Goal: Task Accomplishment & Management: Use online tool/utility

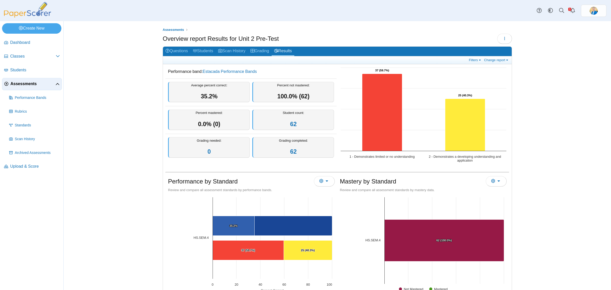
click at [23, 84] on span "Assessments" at bounding box center [32, 84] width 45 height 6
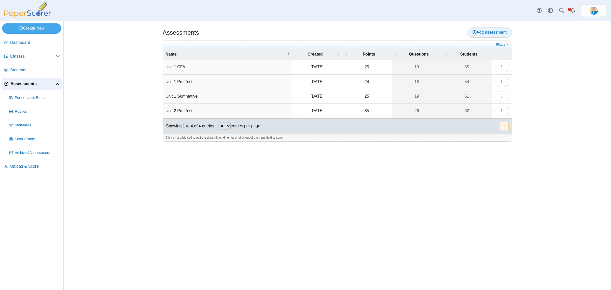
click at [478, 32] on span "Add assessment" at bounding box center [490, 32] width 34 height 4
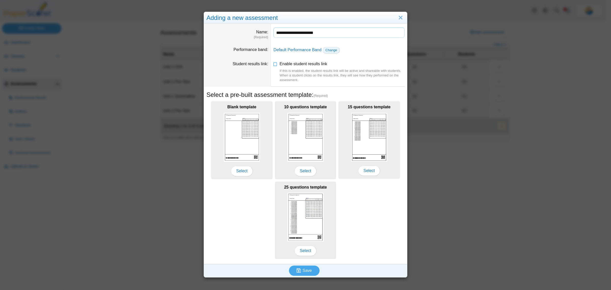
type input "**********"
click at [330, 51] on span "Change" at bounding box center [331, 50] width 12 height 4
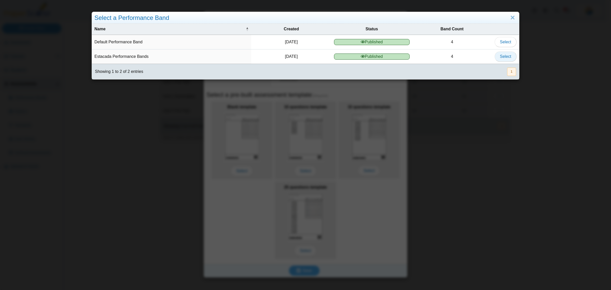
click at [503, 59] on span "Select" at bounding box center [505, 56] width 11 height 4
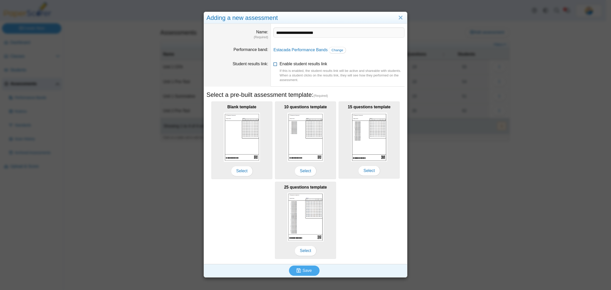
click at [273, 63] on icon at bounding box center [275, 63] width 4 height 4
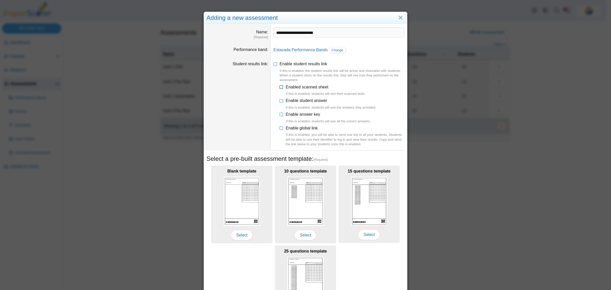
click at [281, 87] on icon at bounding box center [282, 86] width 4 height 4
click at [280, 130] on li "Enable global link If this is enabled, you will be able to send one link to all…" at bounding box center [342, 135] width 125 height 21
click at [280, 127] on icon at bounding box center [282, 127] width 4 height 4
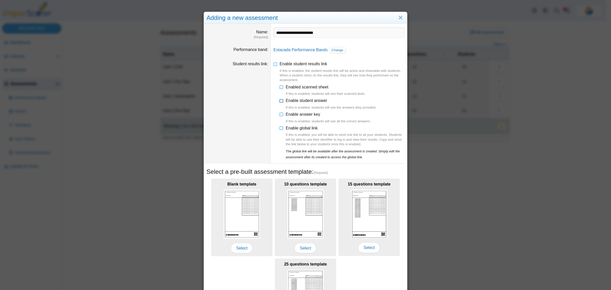
click at [281, 100] on icon at bounding box center [282, 100] width 4 height 4
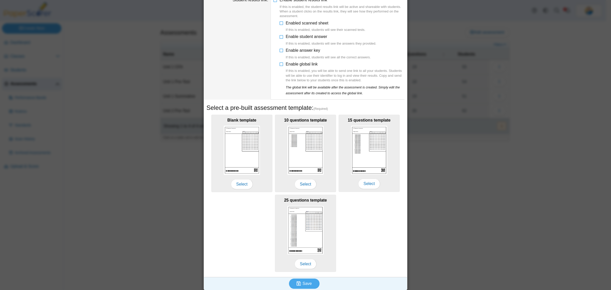
scroll to position [66, 0]
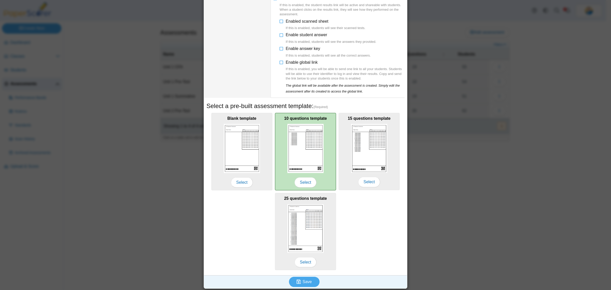
click at [307, 149] on img at bounding box center [305, 148] width 36 height 49
click at [304, 181] on span "Select" at bounding box center [306, 182] width 22 height 10
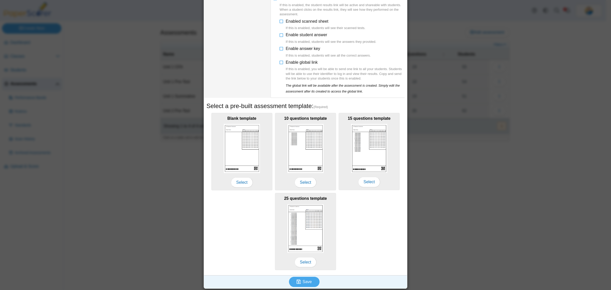
click at [371, 209] on div "Blank template Select 10 questions template Select 15 questions template Select…" at bounding box center [306, 192] width 198 height 160
click at [305, 280] on span "Save" at bounding box center [307, 281] width 9 height 4
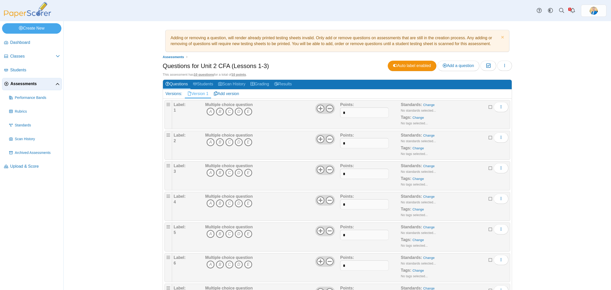
click at [328, 111] on use at bounding box center [330, 108] width 8 height 8
click at [327, 139] on use at bounding box center [330, 139] width 8 height 8
click at [327, 170] on icon at bounding box center [330, 170] width 8 height 8
click at [327, 201] on icon at bounding box center [330, 200] width 8 height 8
click at [326, 231] on use at bounding box center [330, 231] width 8 height 8
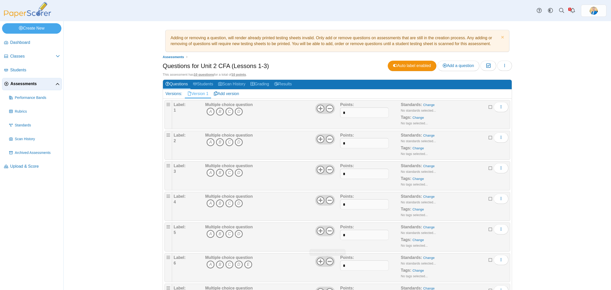
click at [326, 261] on icon at bounding box center [330, 261] width 8 height 8
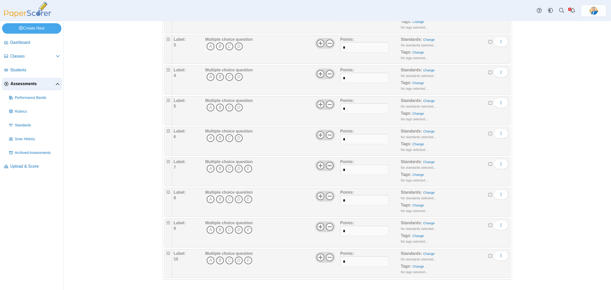
click at [328, 162] on icon at bounding box center [330, 165] width 8 height 8
drag, startPoint x: 327, startPoint y: 189, endPoint x: 327, endPoint y: 194, distance: 4.8
click at [327, 189] on div "Label: 8 Multiple choice question A B C D E Points:" at bounding box center [341, 202] width 338 height 29
click at [328, 195] on icon at bounding box center [330, 196] width 8 height 8
click at [328, 226] on icon at bounding box center [330, 227] width 8 height 8
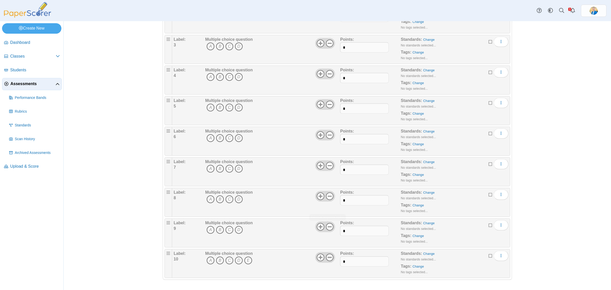
click at [329, 261] on use at bounding box center [330, 257] width 8 height 8
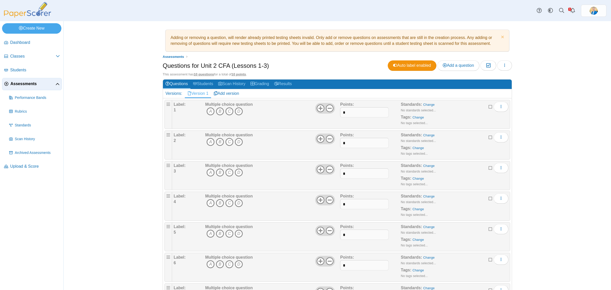
scroll to position [0, 0]
click at [459, 65] on span "Add a question" at bounding box center [458, 65] width 31 height 4
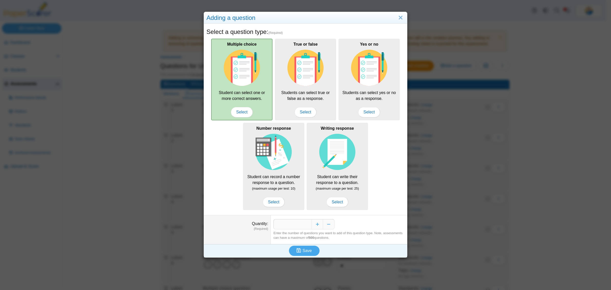
click at [241, 83] on img at bounding box center [242, 68] width 36 height 36
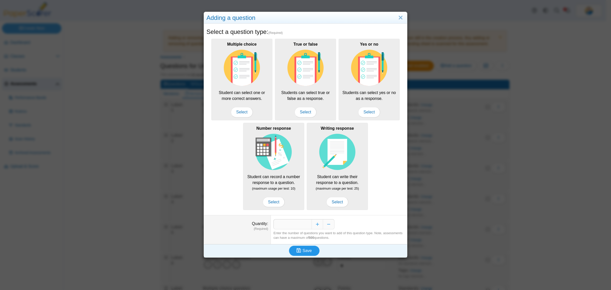
click at [306, 252] on span "Save" at bounding box center [307, 250] width 9 height 4
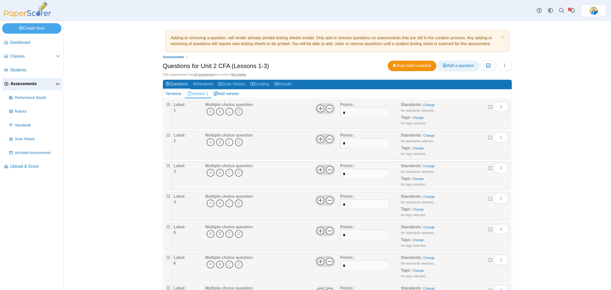
click at [452, 64] on span "Add a question" at bounding box center [458, 65] width 31 height 4
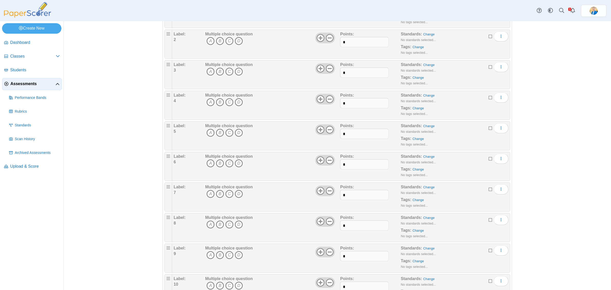
scroll to position [158, 0]
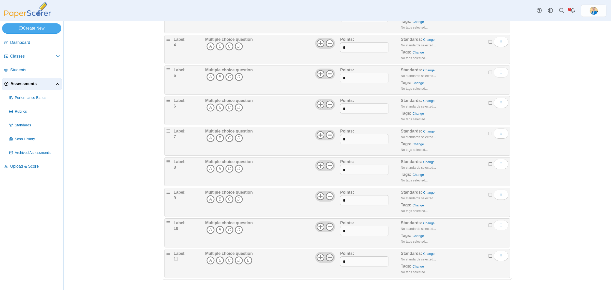
click at [329, 258] on icon at bounding box center [330, 257] width 8 height 8
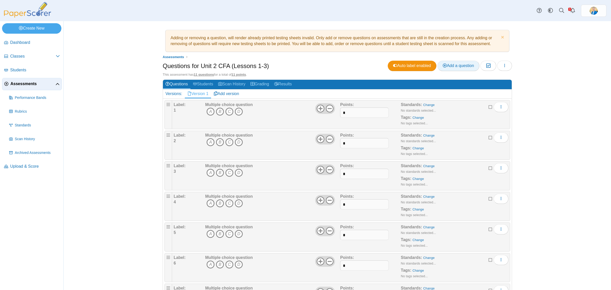
click at [451, 62] on link "Add a question" at bounding box center [458, 66] width 42 height 10
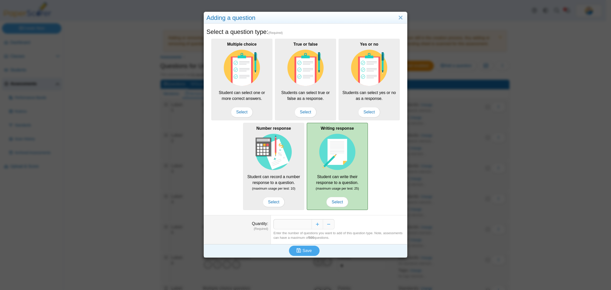
click at [347, 163] on img at bounding box center [337, 152] width 36 height 36
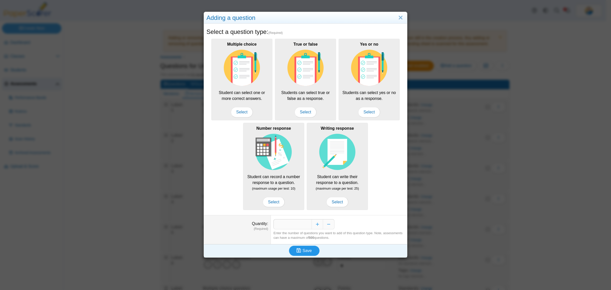
click at [303, 251] on span "Save" at bounding box center [307, 250] width 9 height 4
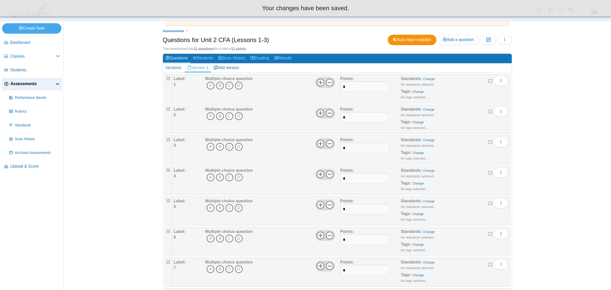
scroll to position [158, 0]
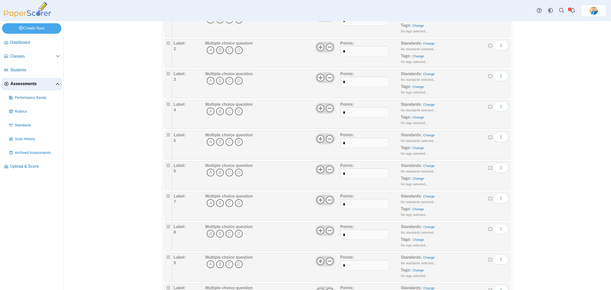
scroll to position [188, 0]
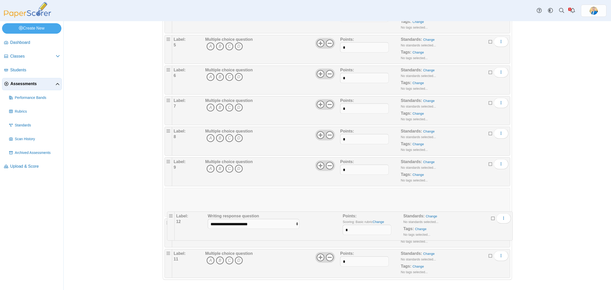
drag, startPoint x: 167, startPoint y: 255, endPoint x: 170, endPoint y: 213, distance: 42.4
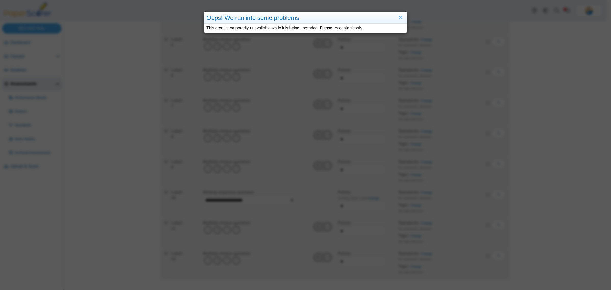
click at [170, 72] on div "Oops! We ran into some problems. This area is temporarily unavailable while it …" at bounding box center [305, 145] width 611 height 290
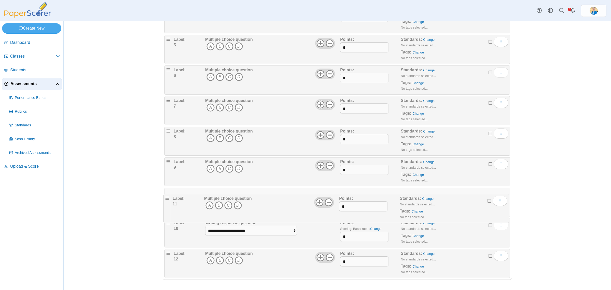
drag, startPoint x: 165, startPoint y: 225, endPoint x: 166, endPoint y: 199, distance: 26.5
click at [367, 236] on input "*" at bounding box center [364, 236] width 48 height 10
type input "*"
click at [321, 237] on div "**********" at bounding box center [272, 232] width 136 height 25
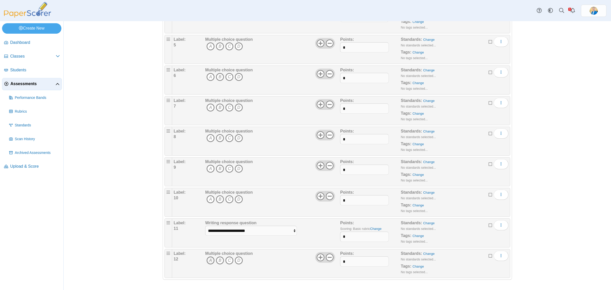
click at [209, 260] on icon "A" at bounding box center [211, 260] width 8 height 8
click at [219, 199] on icon "B" at bounding box center [220, 199] width 8 height 8
click at [218, 166] on icon "B" at bounding box center [220, 169] width 8 height 8
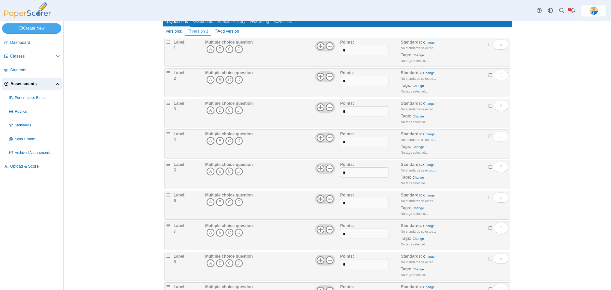
scroll to position [0, 0]
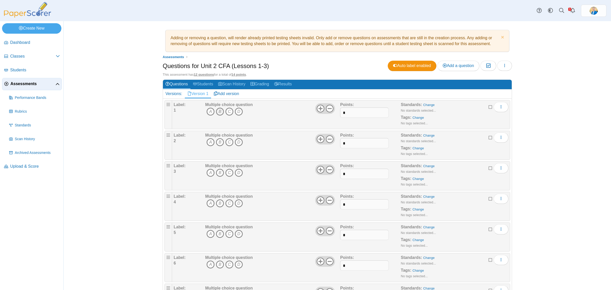
click at [219, 111] on icon "B" at bounding box center [220, 111] width 8 height 8
click at [219, 143] on icon "B" at bounding box center [220, 142] width 8 height 8
click at [236, 172] on icon "D" at bounding box center [239, 173] width 8 height 8
click at [227, 203] on icon "C" at bounding box center [229, 203] width 8 height 8
click at [207, 233] on icon "A" at bounding box center [211, 234] width 8 height 8
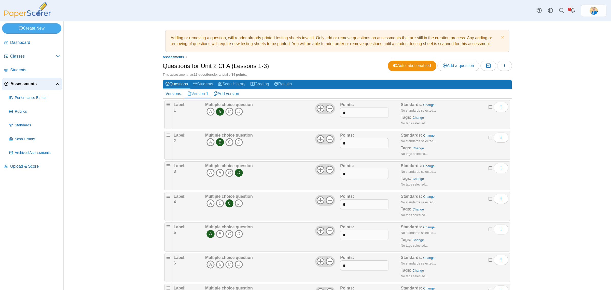
click at [207, 267] on icon "A" at bounding box center [211, 264] width 8 height 8
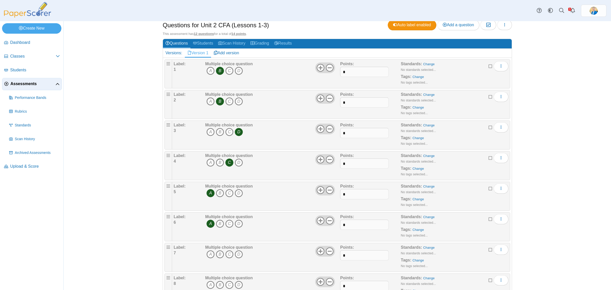
scroll to position [95, 0]
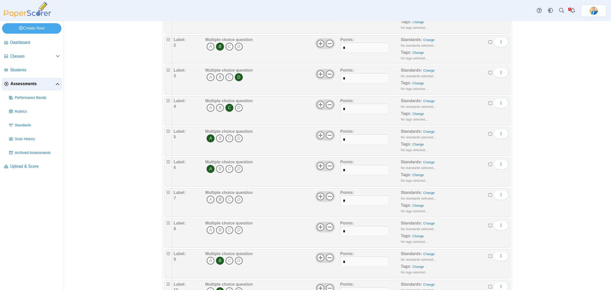
click at [217, 198] on icon "B" at bounding box center [220, 199] width 8 height 8
click at [216, 230] on icon "B" at bounding box center [220, 230] width 8 height 8
click at [237, 230] on icon "D" at bounding box center [239, 230] width 8 height 8
click at [220, 229] on icon "B" at bounding box center [220, 230] width 8 height 8
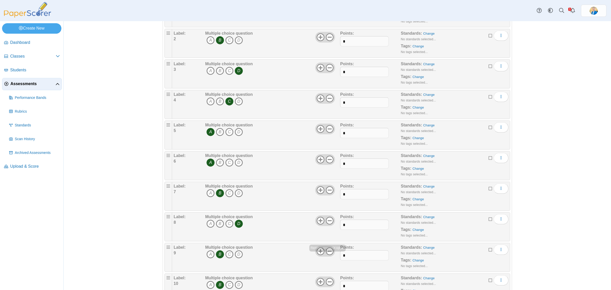
scroll to position [0, 0]
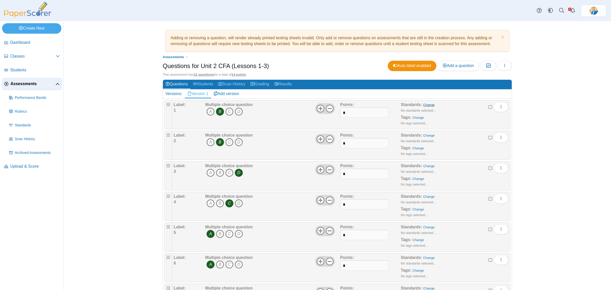
click at [426, 106] on link "Change" at bounding box center [428, 105] width 11 height 4
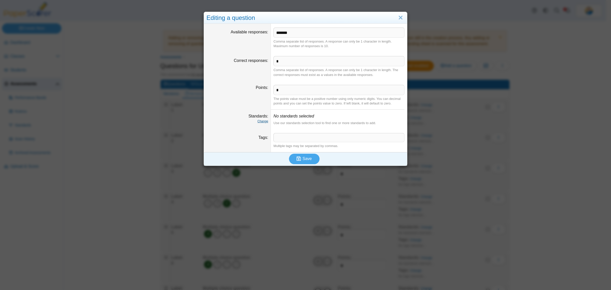
click at [258, 122] on link "Change" at bounding box center [262, 121] width 11 height 4
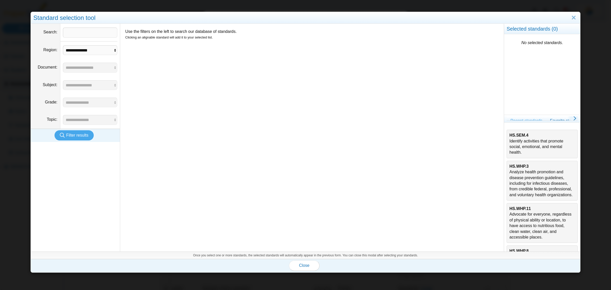
click at [535, 137] on div "HS.SEM.4 Identify activities that promote social, emotional, and mental health." at bounding box center [542, 143] width 65 height 23
click at [302, 263] on span "Close" at bounding box center [304, 265] width 10 height 4
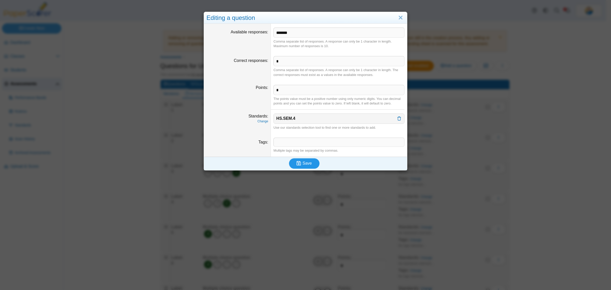
click at [309, 161] on button "Save" at bounding box center [304, 163] width 31 height 10
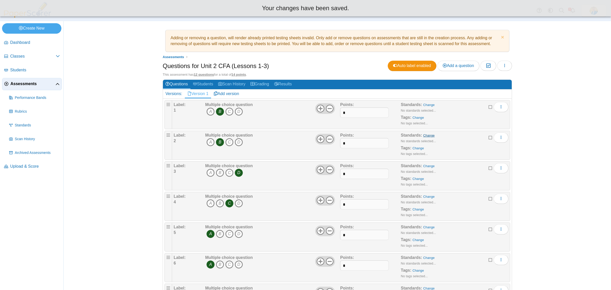
click at [425, 135] on link "Change" at bounding box center [428, 135] width 11 height 4
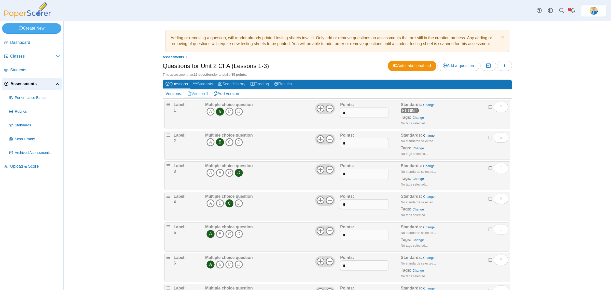
click at [423, 135] on link "Change" at bounding box center [428, 135] width 11 height 4
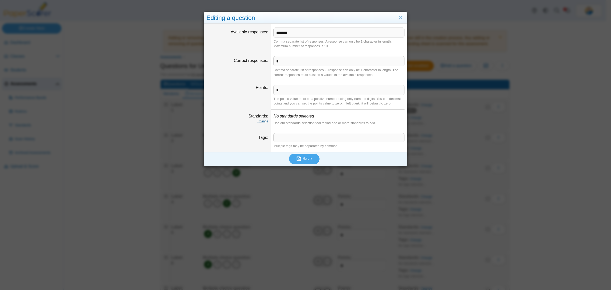
click at [261, 120] on link "Change" at bounding box center [262, 121] width 11 height 4
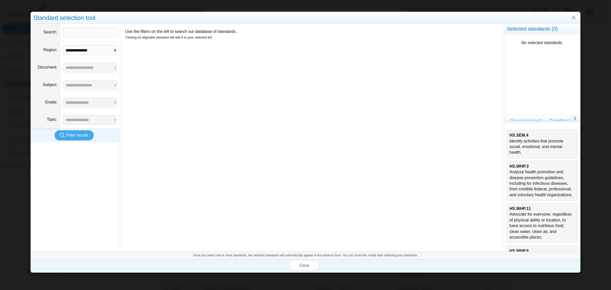
click at [525, 146] on div "HS.SEM.4 Identify activities that promote social, emotional, and mental health." at bounding box center [542, 143] width 65 height 23
click at [306, 266] on span "Close" at bounding box center [304, 265] width 10 height 4
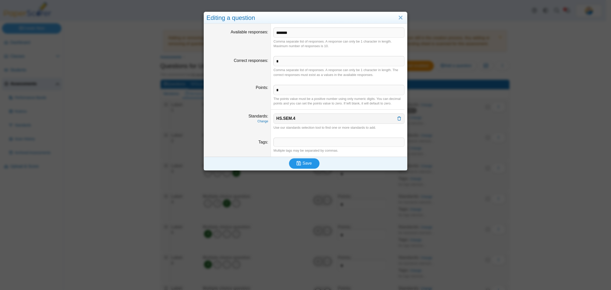
click at [307, 167] on button "Save" at bounding box center [304, 163] width 31 height 10
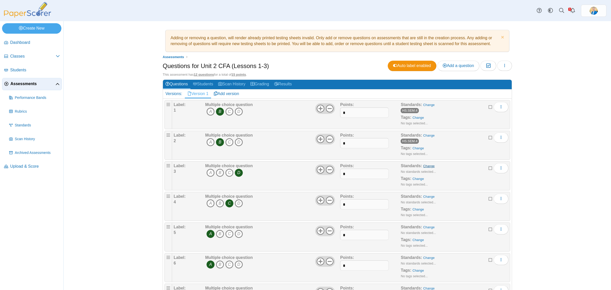
click at [426, 166] on link "Change" at bounding box center [428, 166] width 11 height 4
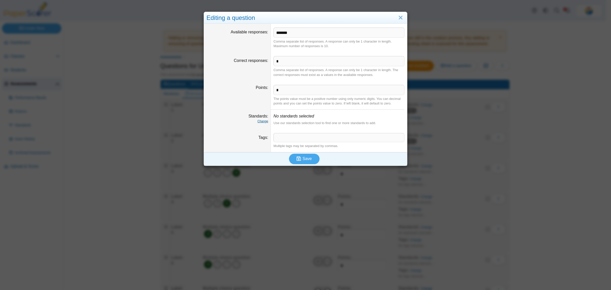
click at [260, 121] on link "Change" at bounding box center [262, 121] width 11 height 4
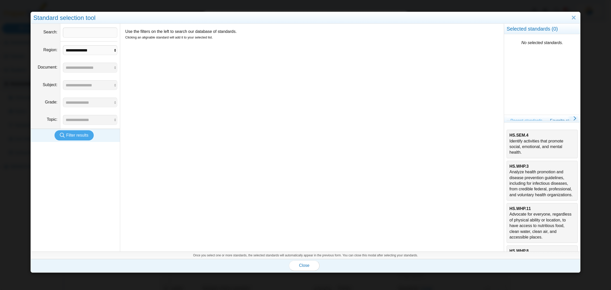
click at [527, 137] on div "HS.SEM.4 Identify activities that promote social, emotional, and mental health." at bounding box center [542, 143] width 65 height 23
click at [305, 266] on span "Close" at bounding box center [304, 265] width 10 height 4
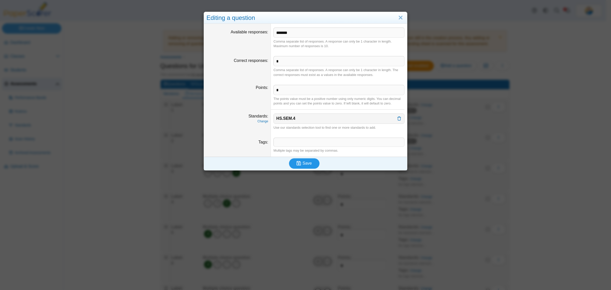
click at [303, 162] on span "Save" at bounding box center [307, 163] width 9 height 4
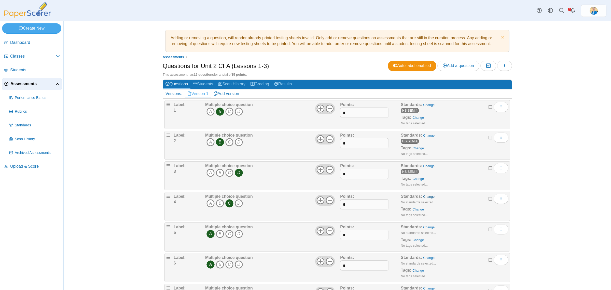
click at [427, 198] on link "Change" at bounding box center [428, 197] width 11 height 4
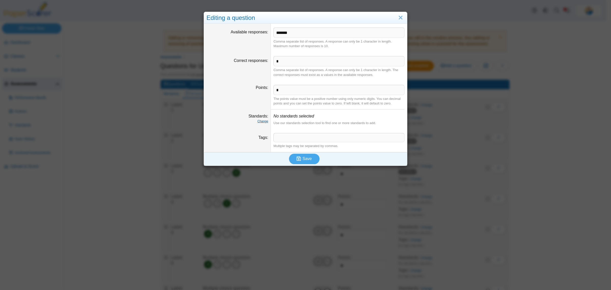
click at [264, 121] on link "Change" at bounding box center [262, 121] width 11 height 4
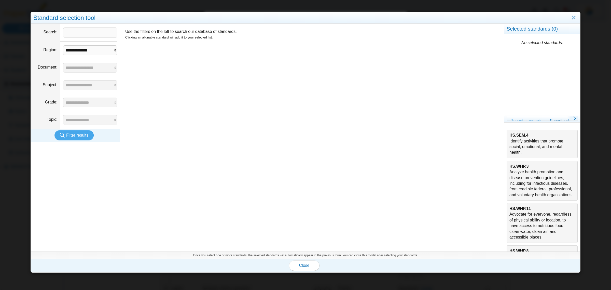
click at [513, 139] on div "HS.SEM.4 Identify activities that promote social, emotional, and mental health." at bounding box center [542, 143] width 65 height 23
click at [304, 261] on button "Close" at bounding box center [304, 265] width 31 height 10
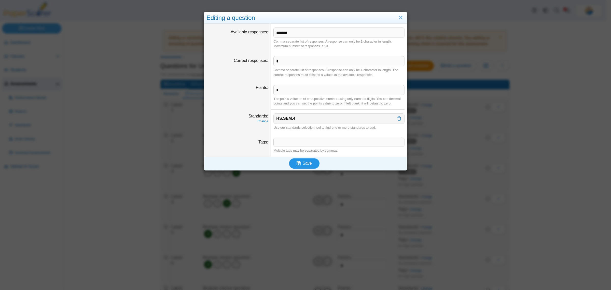
click at [304, 159] on button "Save" at bounding box center [304, 163] width 31 height 10
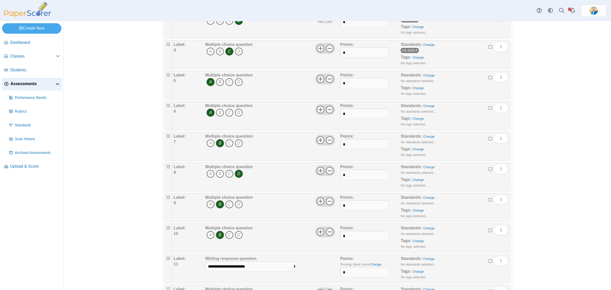
scroll to position [159, 0]
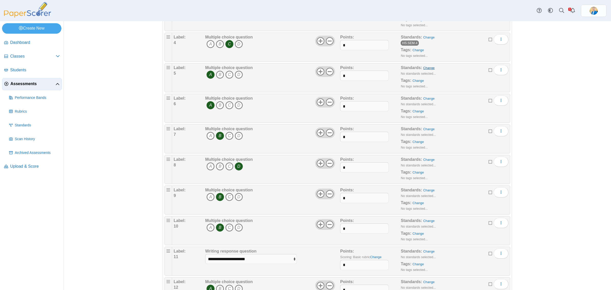
click at [425, 68] on link "Change" at bounding box center [428, 68] width 11 height 4
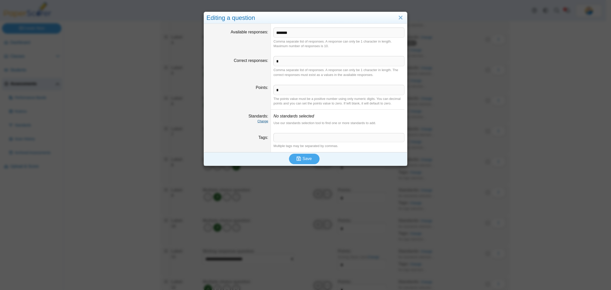
click at [264, 120] on link "Change" at bounding box center [262, 121] width 11 height 4
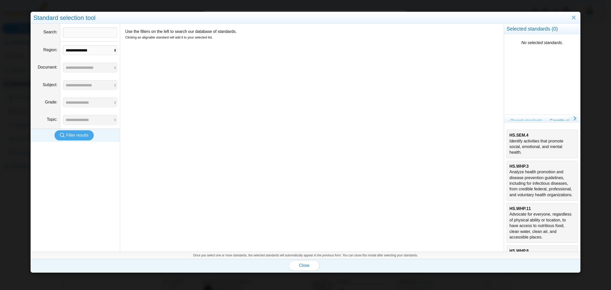
click at [545, 143] on div "HS.SEM.4 Identify activities that promote social, emotional, and mental health." at bounding box center [542, 143] width 65 height 23
click at [309, 264] on button "Close" at bounding box center [304, 265] width 31 height 10
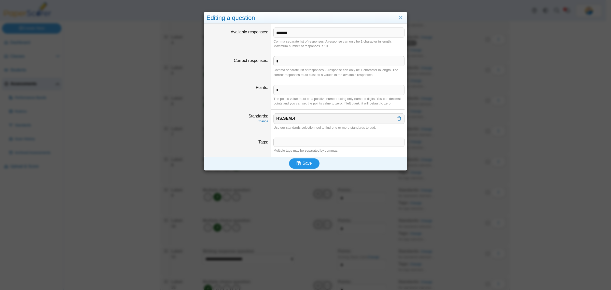
click at [307, 164] on span "Save" at bounding box center [307, 163] width 9 height 4
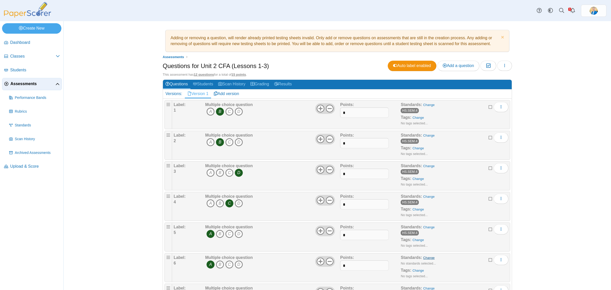
click at [427, 256] on link "Change" at bounding box center [428, 258] width 11 height 4
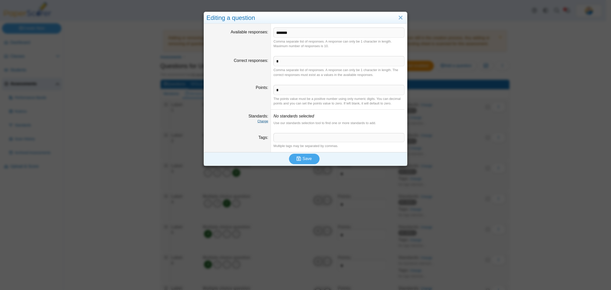
click at [264, 121] on link "Change" at bounding box center [262, 121] width 11 height 4
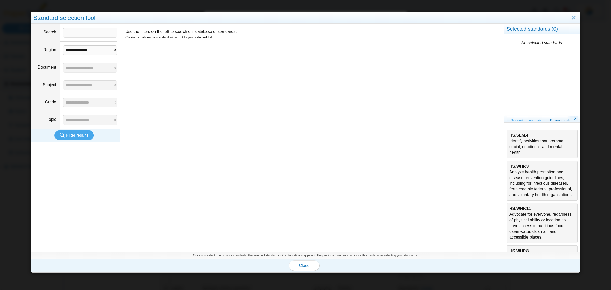
click at [520, 141] on div "HS.SEM.4 Identify activities that promote social, emotional, and mental health." at bounding box center [542, 143] width 65 height 23
click at [301, 262] on button "Close" at bounding box center [304, 265] width 31 height 10
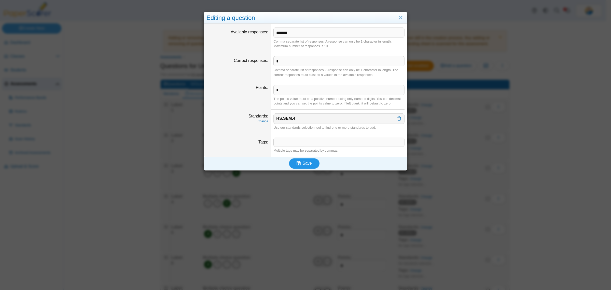
click at [303, 163] on span "Save" at bounding box center [307, 163] width 9 height 4
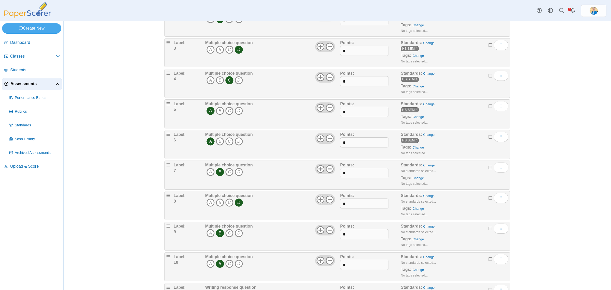
scroll to position [127, 0]
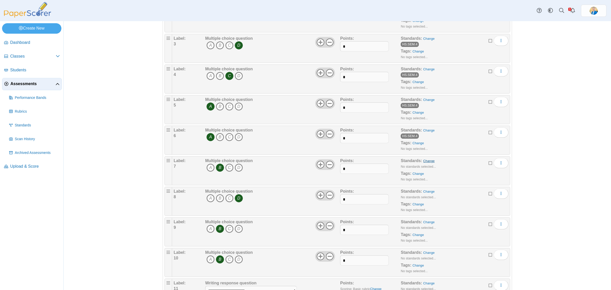
click at [423, 162] on link "Change" at bounding box center [428, 161] width 11 height 4
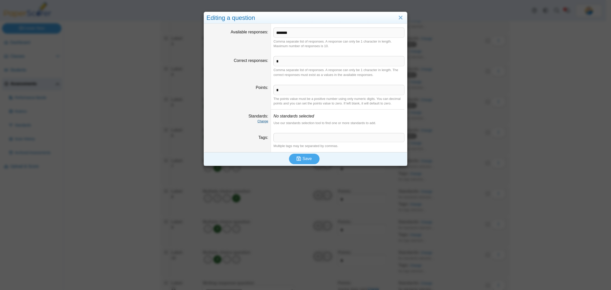
click at [257, 120] on link "Change" at bounding box center [262, 121] width 11 height 4
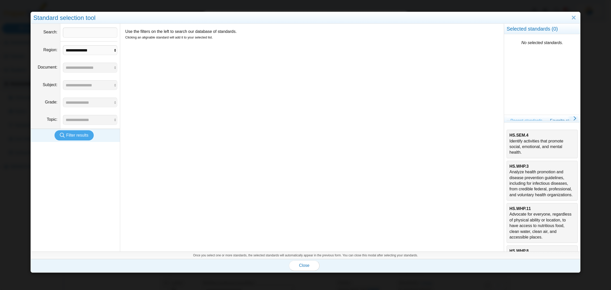
click at [510, 137] on b "HS.SEM.4" at bounding box center [519, 135] width 19 height 4
click at [301, 265] on span "Close" at bounding box center [304, 265] width 10 height 4
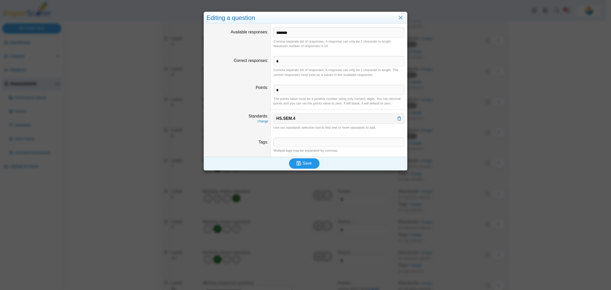
click at [310, 159] on button "Save" at bounding box center [304, 163] width 31 height 10
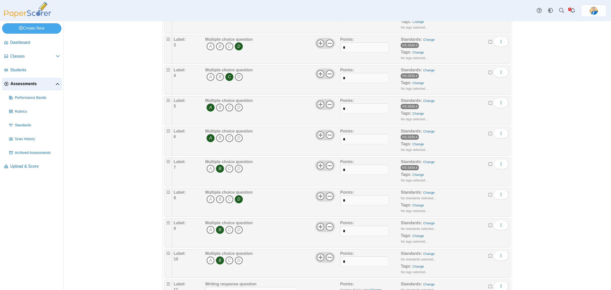
scroll to position [127, 0]
click at [426, 193] on link "Change" at bounding box center [428, 191] width 11 height 4
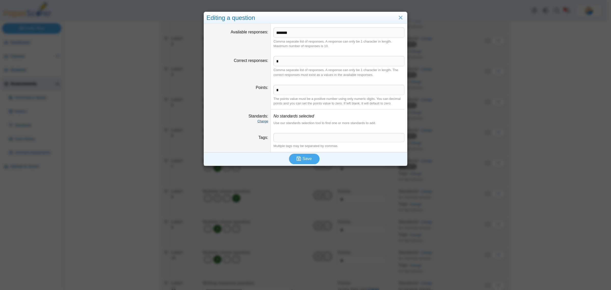
click at [263, 120] on link "Change" at bounding box center [262, 121] width 11 height 4
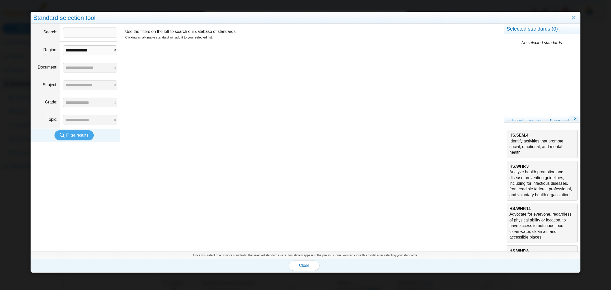
click at [540, 136] on div "HS.SEM.4 Identify activities that promote social, emotional, and mental health." at bounding box center [542, 143] width 65 height 23
click at [299, 267] on span "Close" at bounding box center [304, 265] width 10 height 4
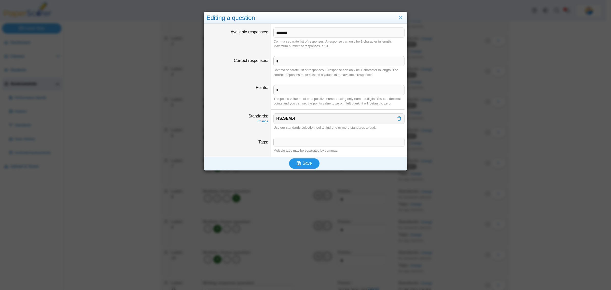
click at [309, 163] on button "Save" at bounding box center [304, 163] width 31 height 10
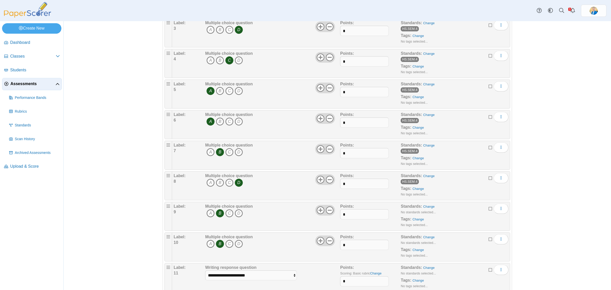
scroll to position [159, 0]
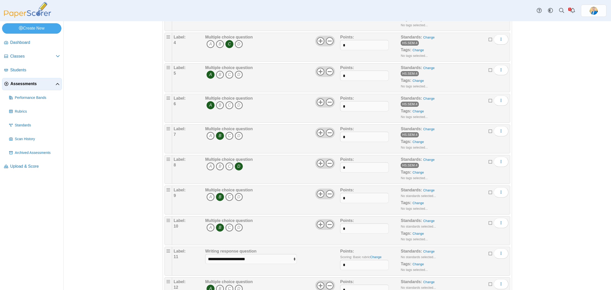
click at [427, 188] on div "Standards: Change No standards selected... Tags: Change No tags selected..." at bounding box center [446, 199] width 91 height 25
click at [428, 192] on link "Change" at bounding box center [428, 190] width 11 height 4
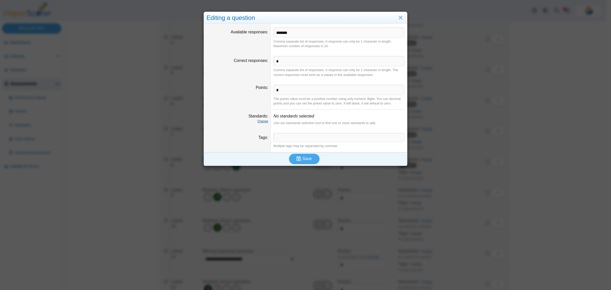
click at [258, 121] on link "Change" at bounding box center [262, 121] width 11 height 4
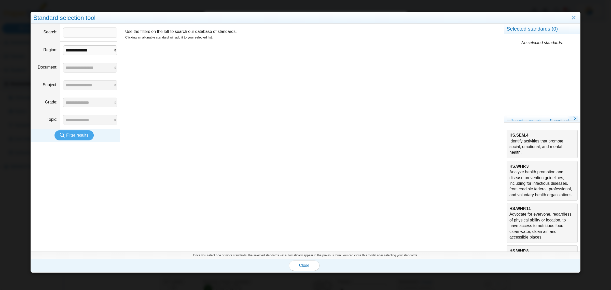
click at [516, 139] on div "HS.SEM.4 Identify activities that promote social, emotional, and mental health." at bounding box center [542, 143] width 65 height 23
click at [299, 267] on span "Close" at bounding box center [304, 265] width 10 height 4
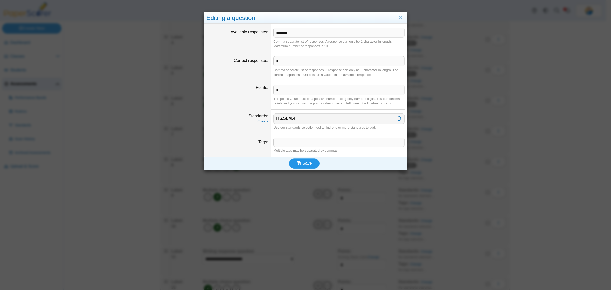
click at [307, 165] on span "Save" at bounding box center [307, 163] width 9 height 4
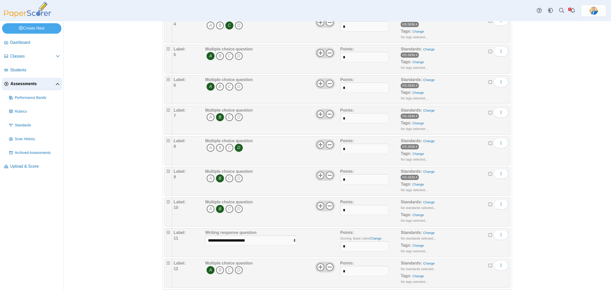
scroll to position [188, 0]
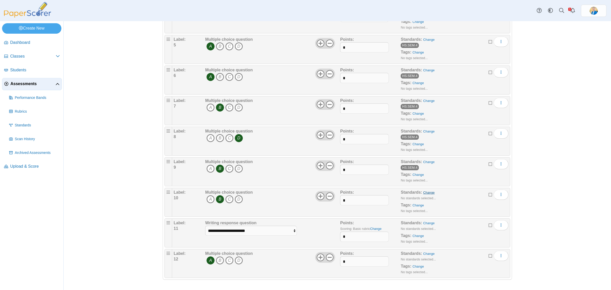
click at [424, 193] on link "Change" at bounding box center [428, 192] width 11 height 4
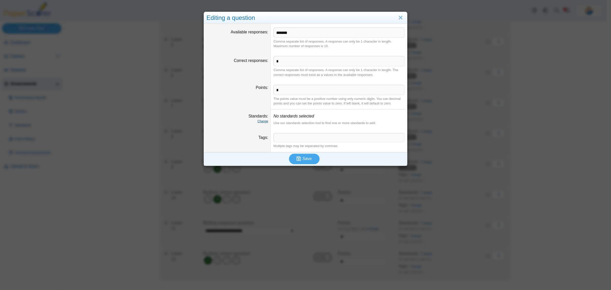
click at [258, 119] on link "Change" at bounding box center [262, 121] width 11 height 4
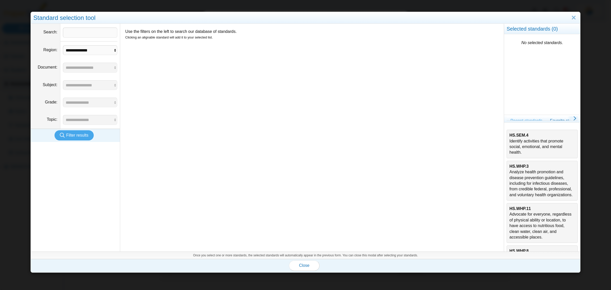
click at [504, 136] on li "HS.SEM.4 Identify activities that promote social, emotional, and mental health.…" at bounding box center [542, 286] width 76 height 313
click at [513, 138] on div "HS.SEM.4 Identify activities that promote social, emotional, and mental health." at bounding box center [542, 143] width 65 height 23
click at [306, 264] on span "Close" at bounding box center [304, 265] width 10 height 4
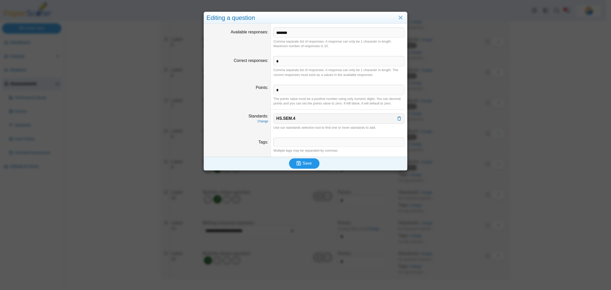
click at [307, 158] on button "Save" at bounding box center [304, 163] width 31 height 10
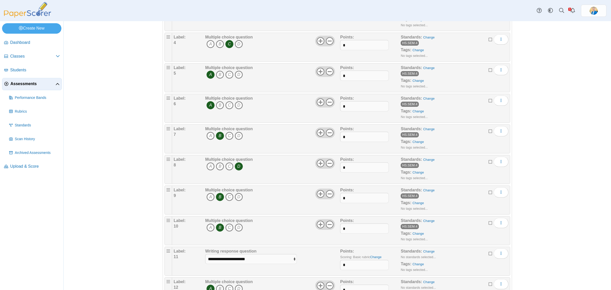
scroll to position [188, 0]
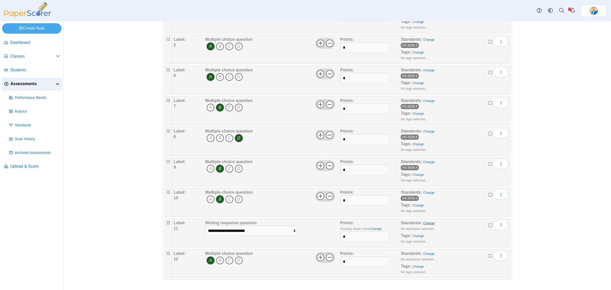
click at [427, 224] on link "Change" at bounding box center [428, 223] width 11 height 4
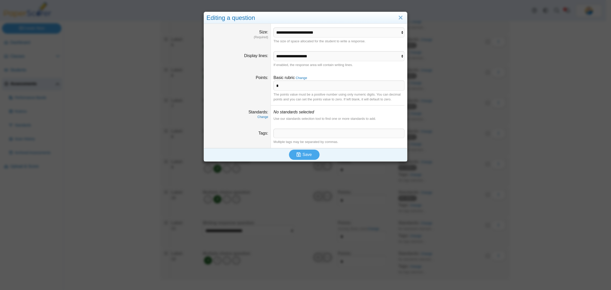
click at [268, 117] on dt "Standards Change" at bounding box center [237, 115] width 67 height 20
click at [264, 117] on link "Change" at bounding box center [262, 117] width 11 height 4
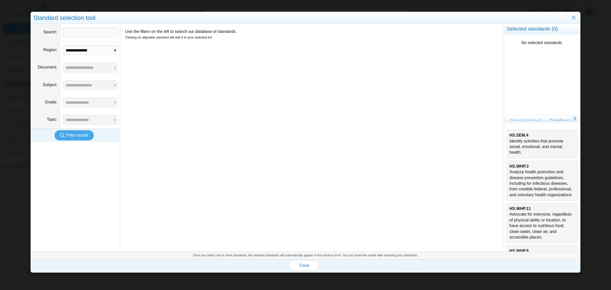
click at [537, 141] on div "HS.SEM.4 Identify activities that promote social, emotional, and mental health." at bounding box center [542, 143] width 65 height 23
click at [305, 264] on span "Close" at bounding box center [304, 265] width 10 height 4
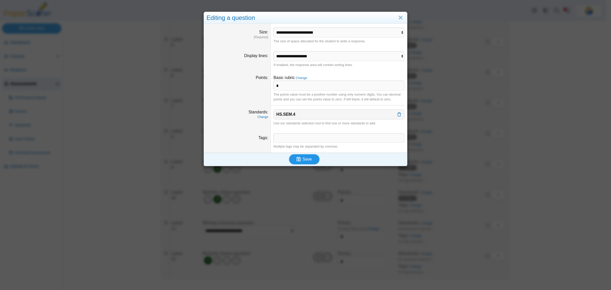
click at [302, 156] on button "Save" at bounding box center [304, 159] width 31 height 10
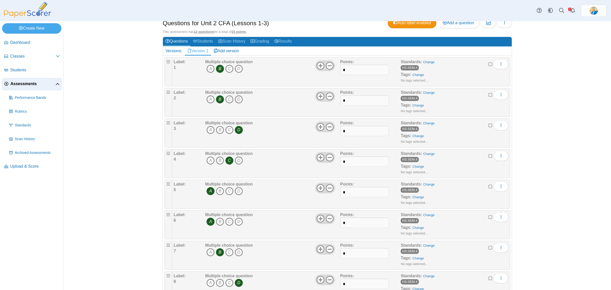
scroll to position [188, 0]
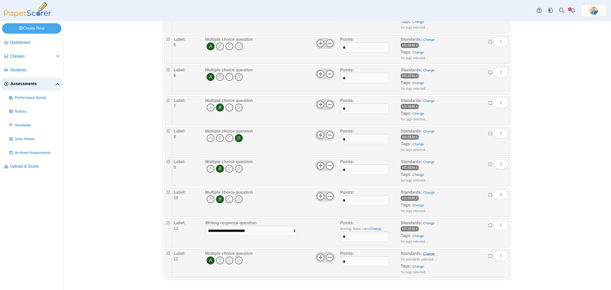
click at [426, 254] on link "Change" at bounding box center [428, 254] width 11 height 4
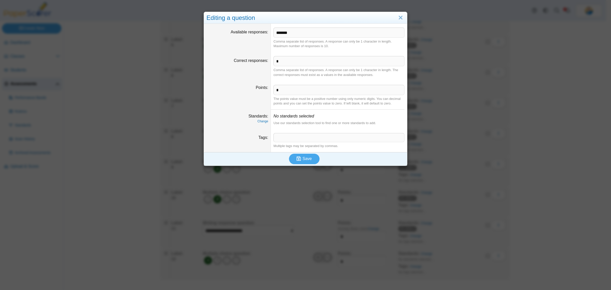
click at [262, 124] on dfn "Change" at bounding box center [238, 121] width 62 height 4
click at [262, 121] on link "Change" at bounding box center [262, 121] width 11 height 4
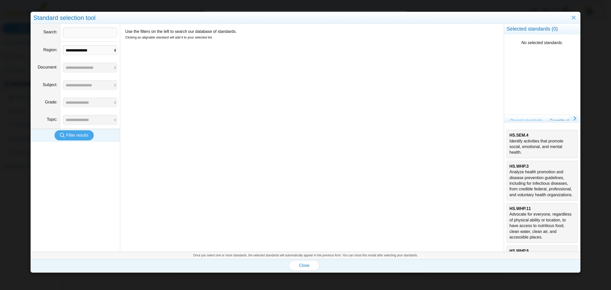
click at [526, 140] on div "HS.SEM.4 Identify activities that promote social, emotional, and mental health." at bounding box center [542, 143] width 65 height 23
click at [299, 264] on span "Close" at bounding box center [304, 265] width 10 height 4
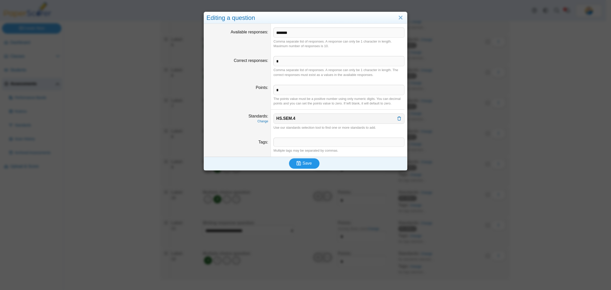
click at [307, 161] on span "Save" at bounding box center [307, 163] width 9 height 4
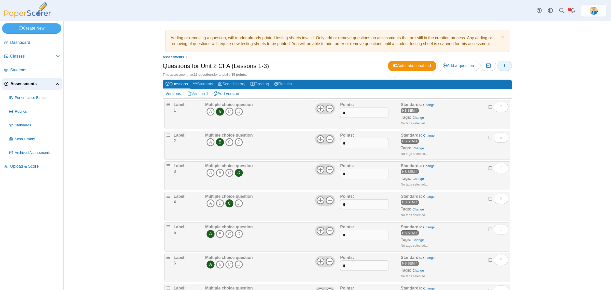
click at [504, 66] on use "button" at bounding box center [504, 65] width 1 height 3
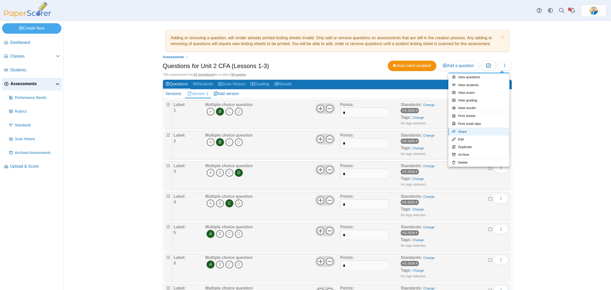
click at [474, 130] on link "Share" at bounding box center [478, 132] width 61 height 8
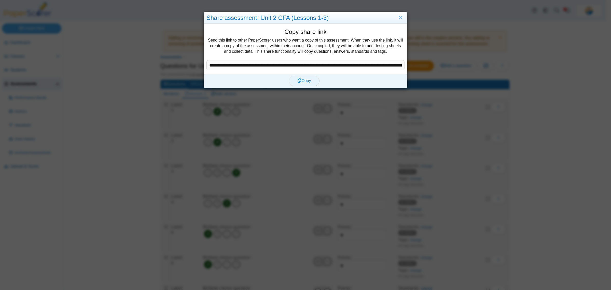
click at [307, 80] on span "Copy" at bounding box center [303, 80] width 13 height 4
type textarea "**********"
click at [305, 79] on span "Copy" at bounding box center [303, 80] width 13 height 4
click at [400, 16] on link "Close" at bounding box center [401, 17] width 8 height 9
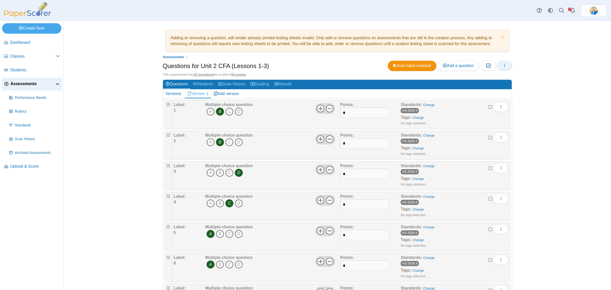
click at [503, 66] on icon "button" at bounding box center [505, 65] width 4 height 4
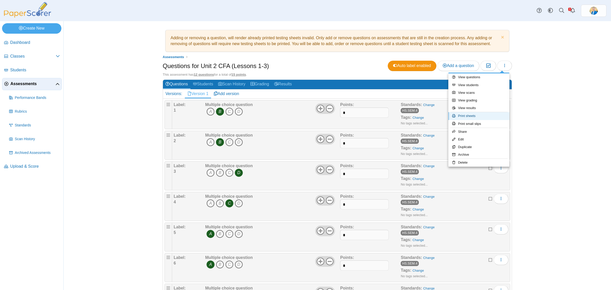
click at [470, 116] on link "Print sheets" at bounding box center [478, 116] width 61 height 8
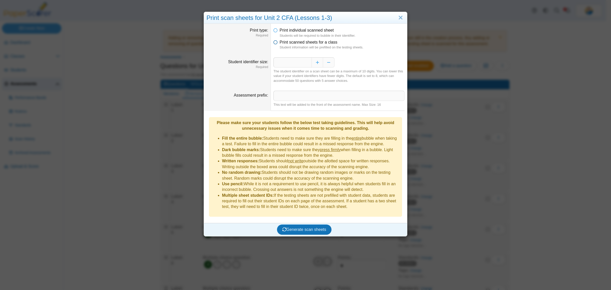
click at [273, 43] on icon at bounding box center [275, 41] width 4 height 4
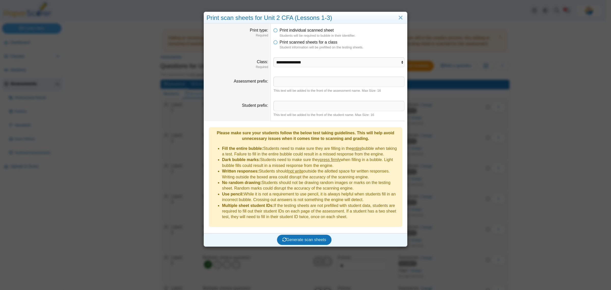
click at [300, 70] on dd "**********" at bounding box center [339, 62] width 136 height 19
click at [300, 61] on select "**********" at bounding box center [338, 62] width 131 height 10
click at [273, 57] on select "**********" at bounding box center [338, 62] width 131 height 10
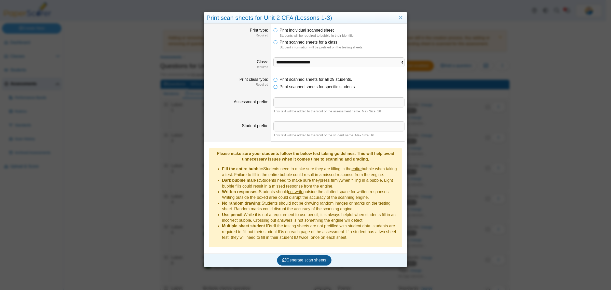
click at [308, 255] on button "Generate scan sheets" at bounding box center [304, 260] width 55 height 10
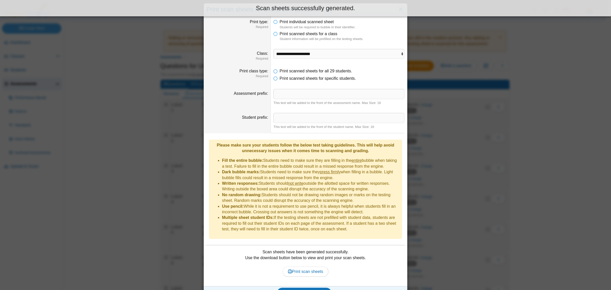
scroll to position [13, 0]
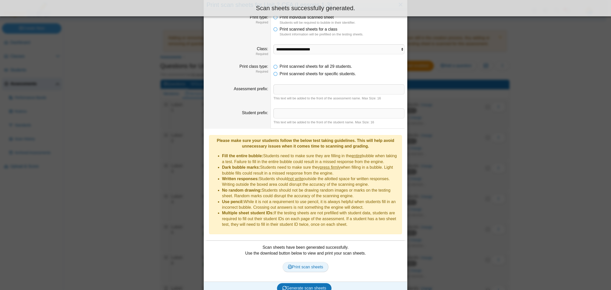
click at [305, 265] on span "Print scan sheets" at bounding box center [305, 267] width 35 height 4
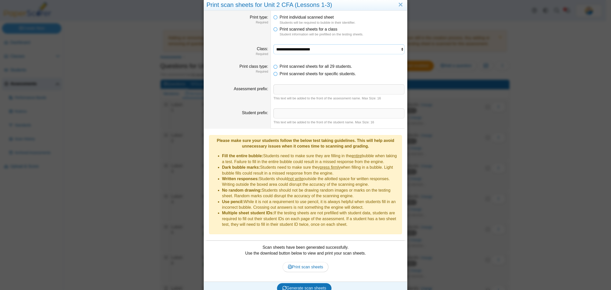
click at [335, 50] on select "**********" at bounding box center [338, 49] width 131 height 10
select select "**********"
click at [273, 44] on select "**********" at bounding box center [338, 49] width 131 height 10
click at [304, 286] on span "Generate scan sheets" at bounding box center [304, 288] width 44 height 4
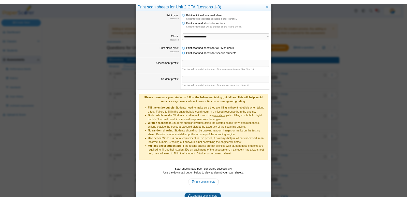
scroll to position [0, 0]
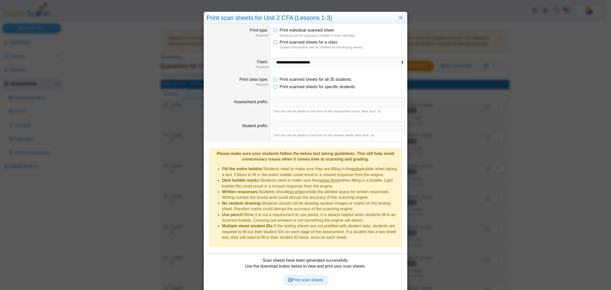
click at [300, 278] on span "Print scan sheets" at bounding box center [305, 280] width 35 height 4
click at [94, 94] on div "**********" at bounding box center [305, 145] width 611 height 290
